Goal: Find specific page/section: Find specific page/section

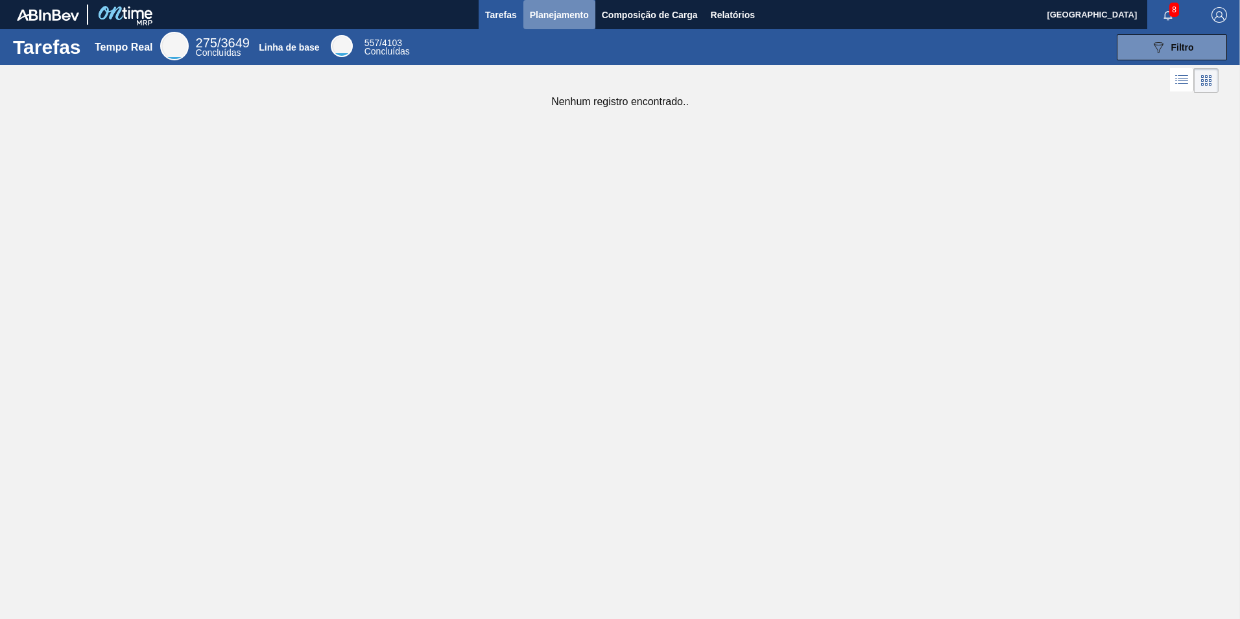
click at [562, 12] on span "Planejamento" at bounding box center [559, 15] width 59 height 16
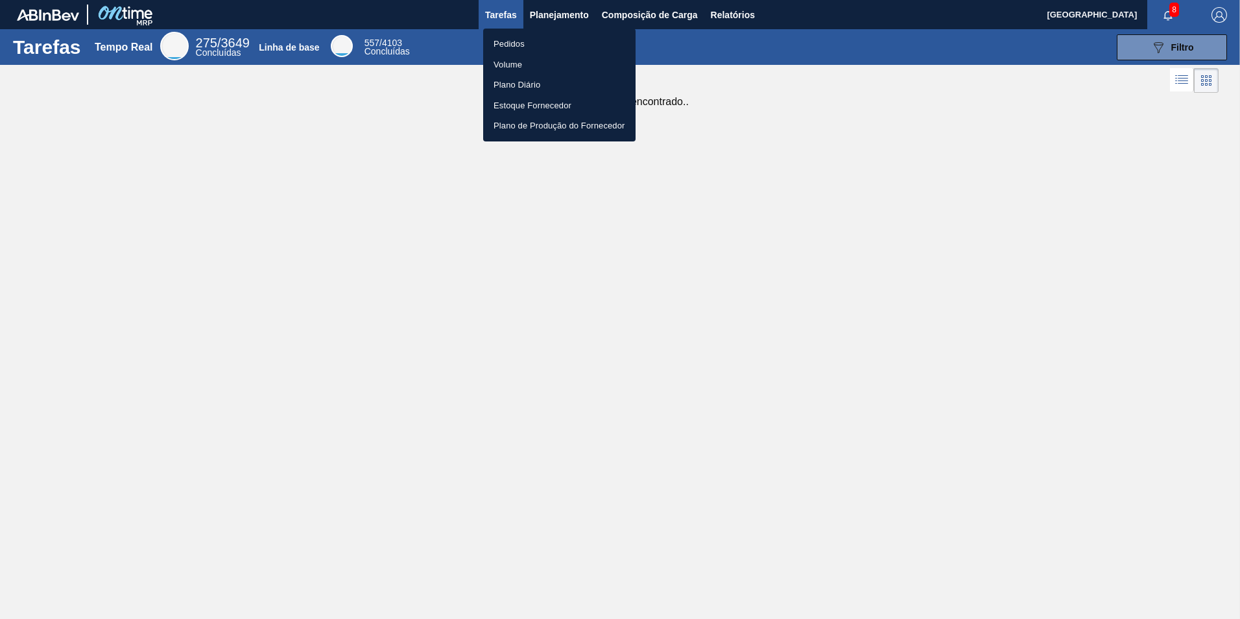
click at [647, 10] on div at bounding box center [620, 309] width 1240 height 619
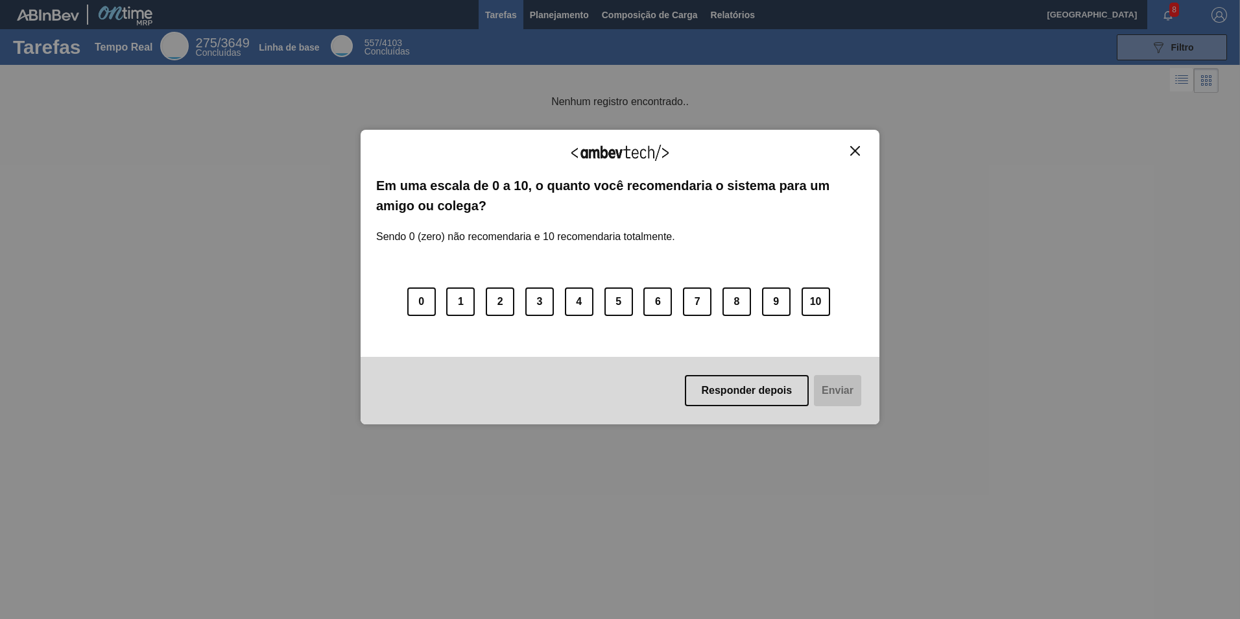
click at [861, 148] on button "Fechar" at bounding box center [855, 150] width 18 height 11
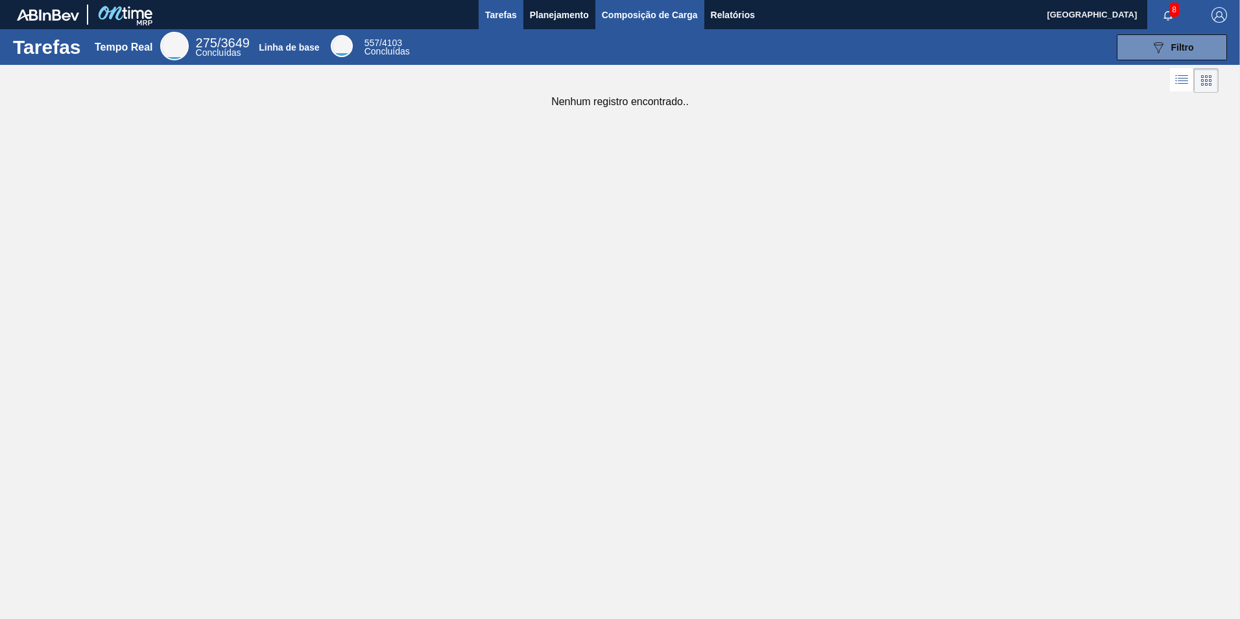
click at [641, 19] on span "Composição de Carga" at bounding box center [650, 15] width 96 height 16
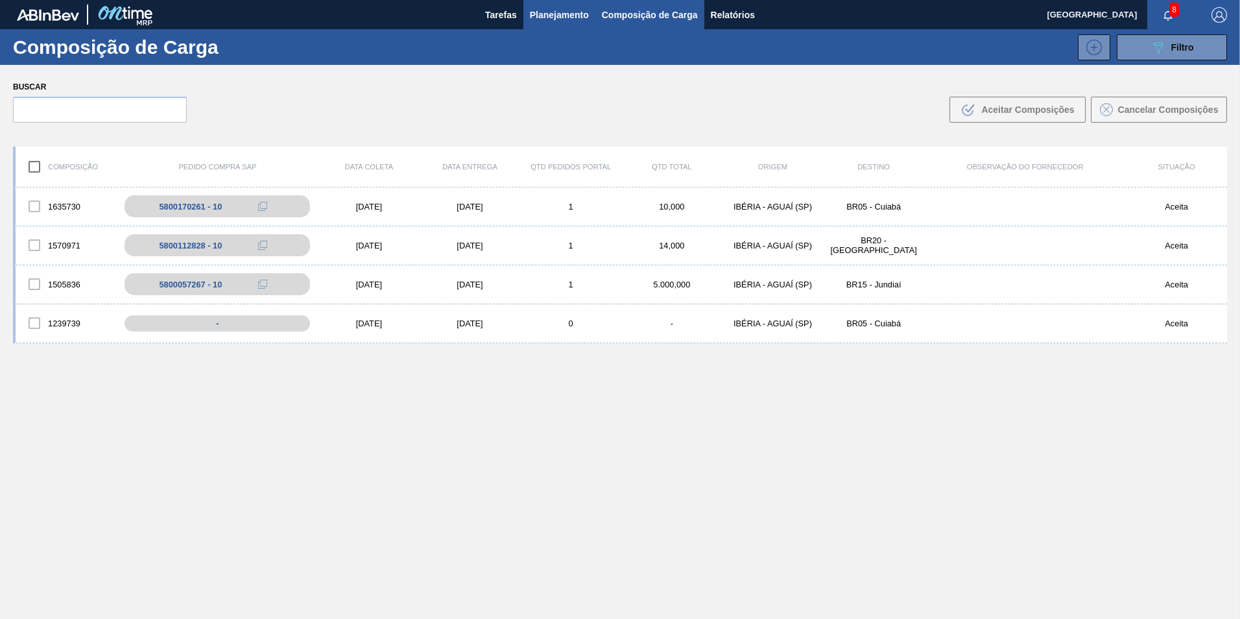
click at [588, 18] on span "Planejamento" at bounding box center [559, 15] width 59 height 16
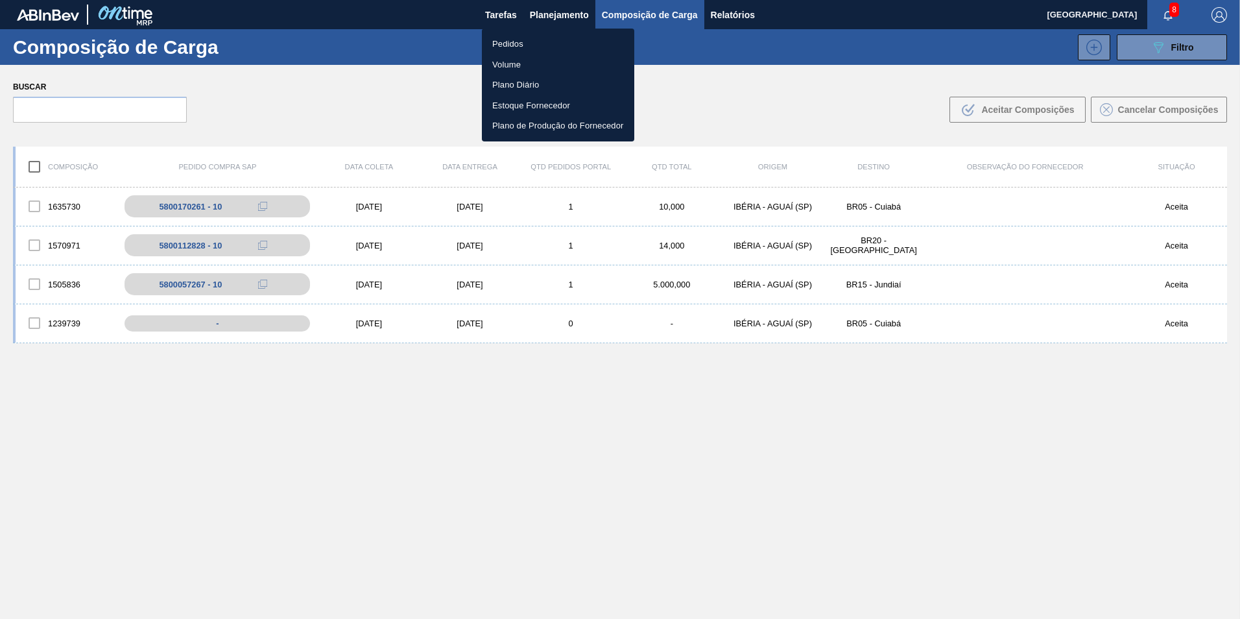
click at [547, 45] on li "Pedidos" at bounding box center [558, 44] width 152 height 21
